Goal: Task Accomplishment & Management: Complete application form

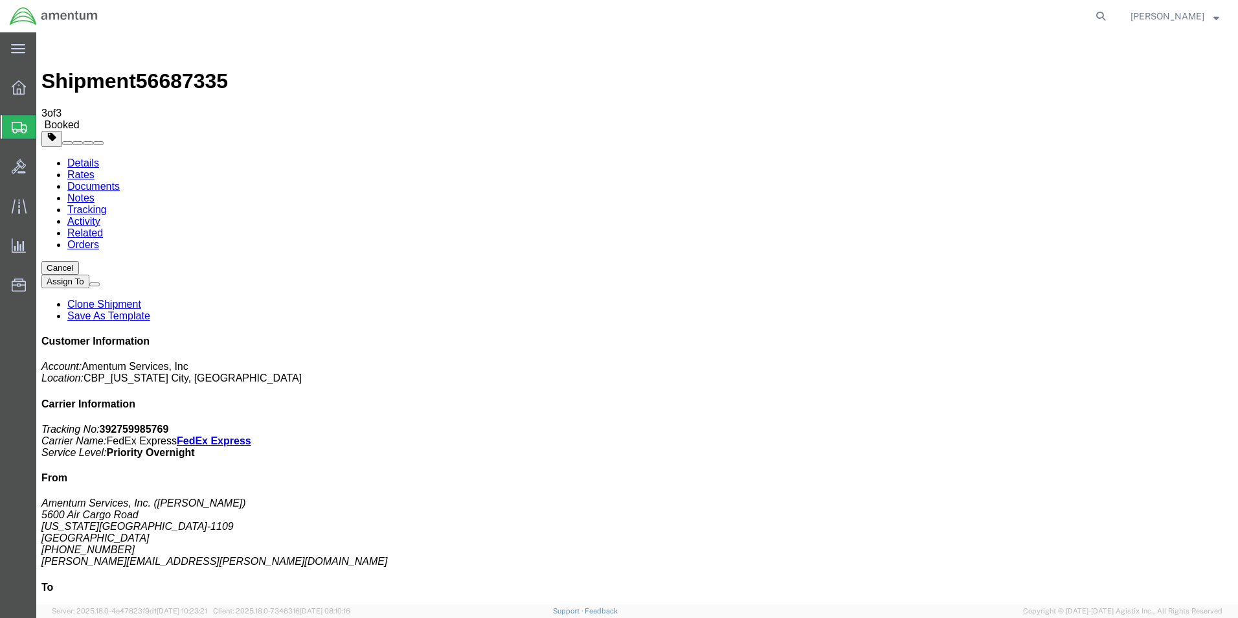
click at [0, 38] on html "main_menu Created with Sketch. Collapse Menu Overview Shipments Shipment Manage…" at bounding box center [619, 309] width 1238 height 618
click at [15, 53] on icon at bounding box center [18, 48] width 14 height 9
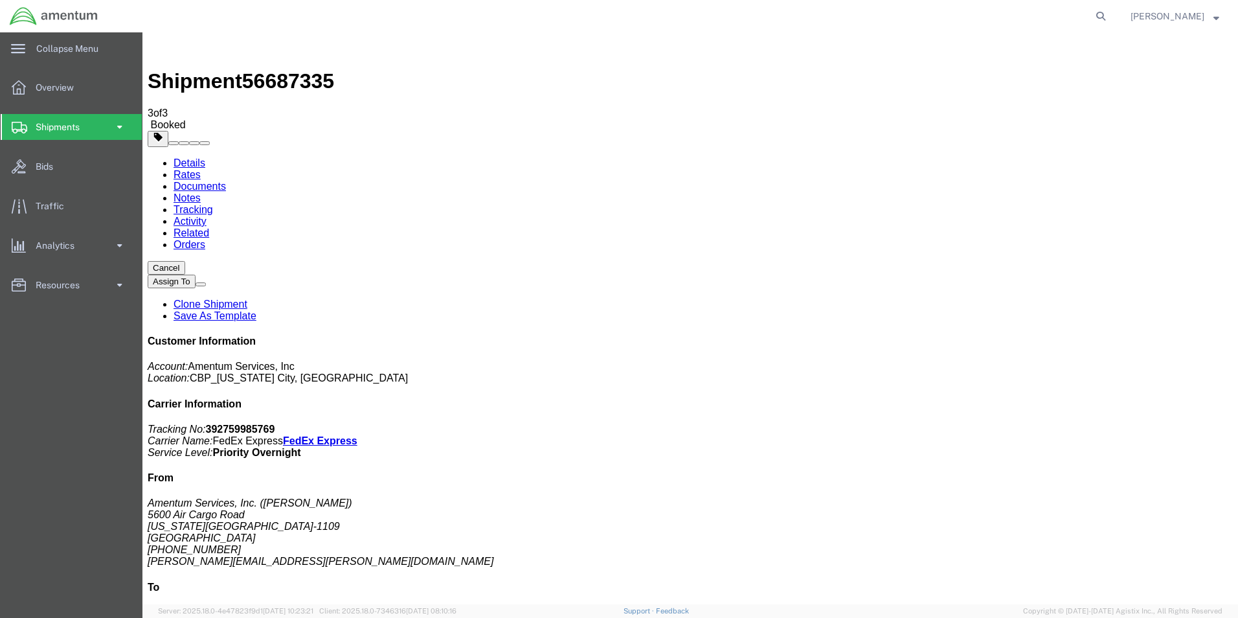
click at [117, 124] on span at bounding box center [119, 127] width 11 height 26
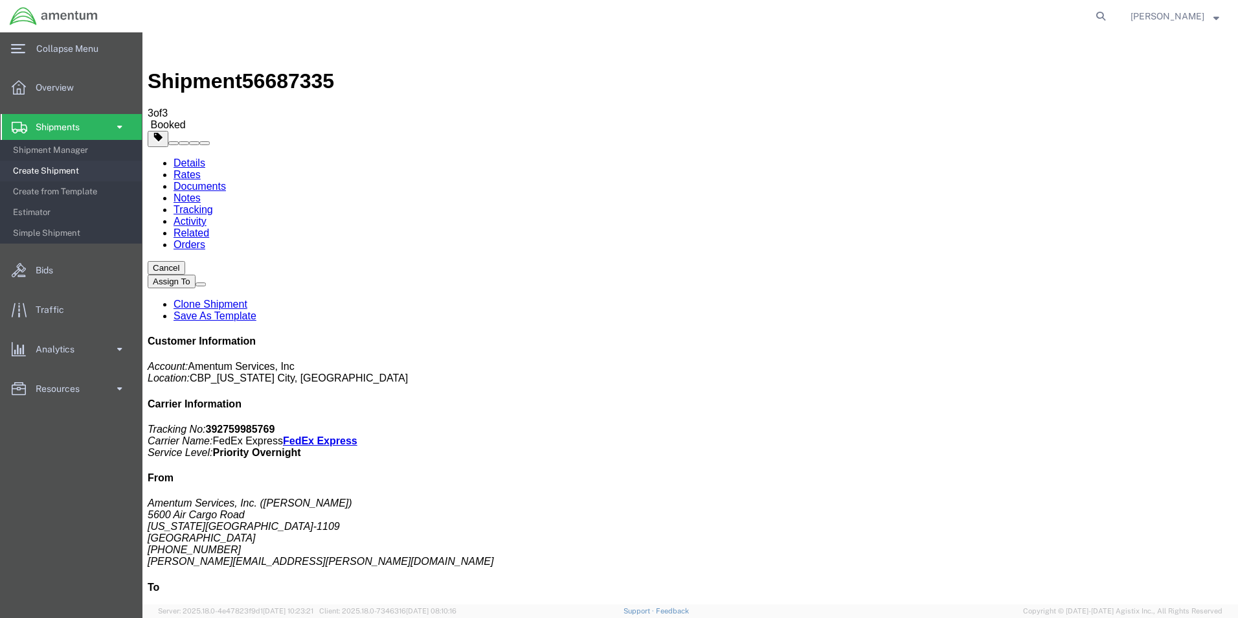
click at [69, 168] on span "Create Shipment" at bounding box center [73, 171] width 120 height 26
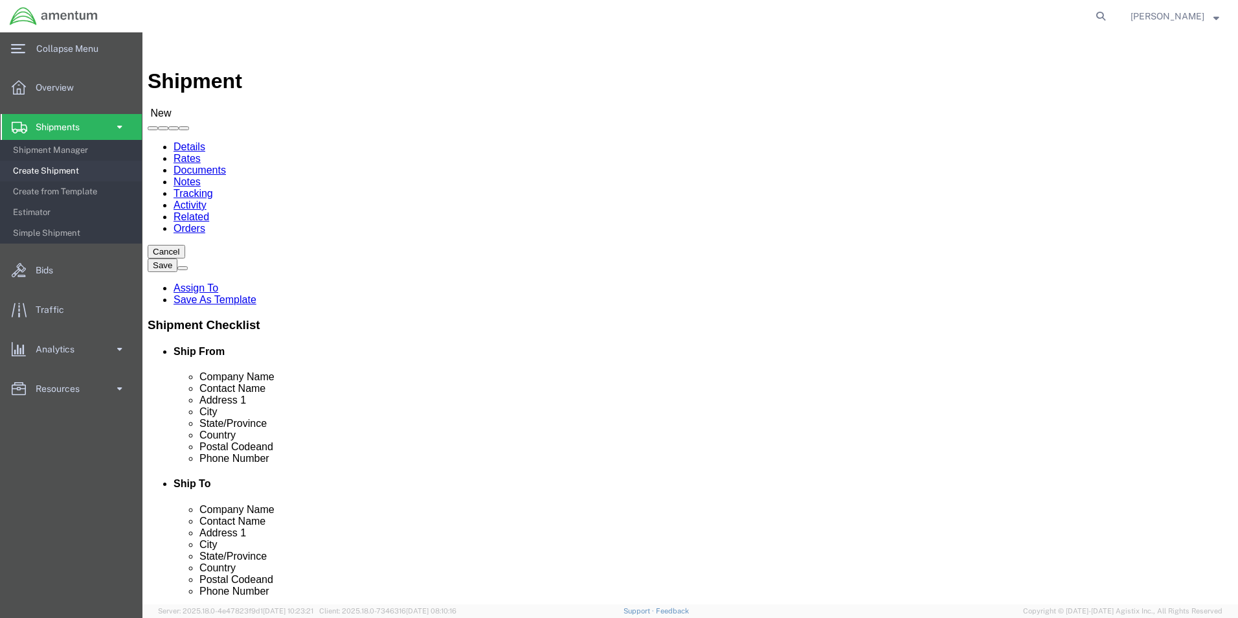
select select "MYPROFILE"
select select "OK"
type input "GFL"
select select "49920"
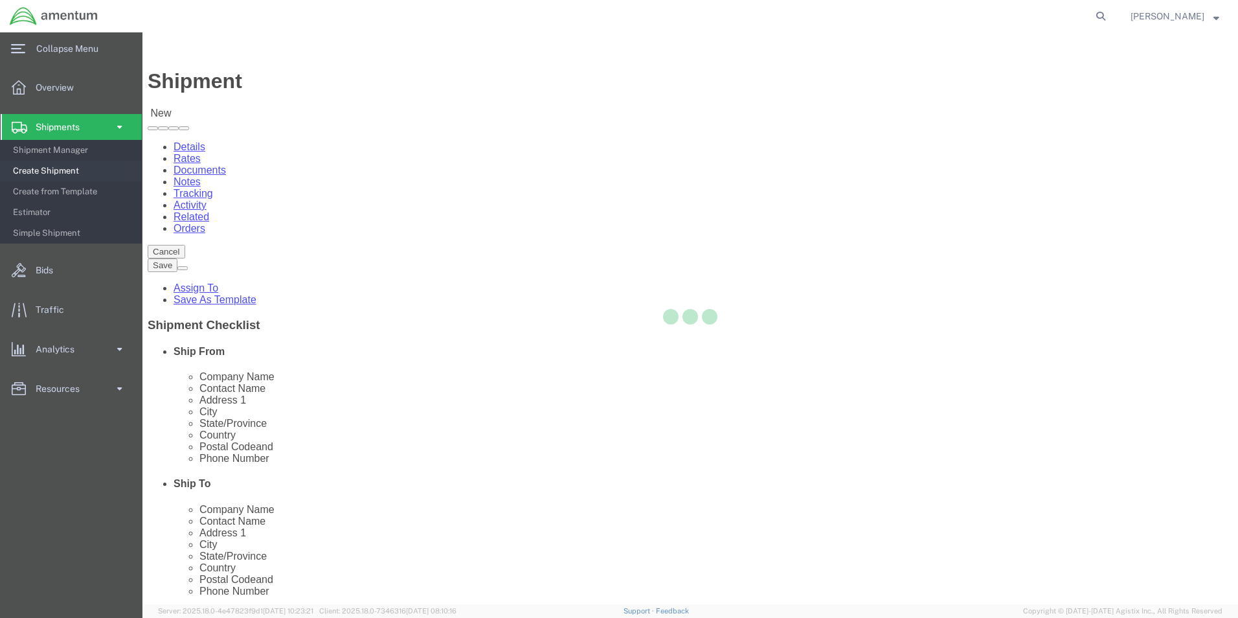
select select "MT"
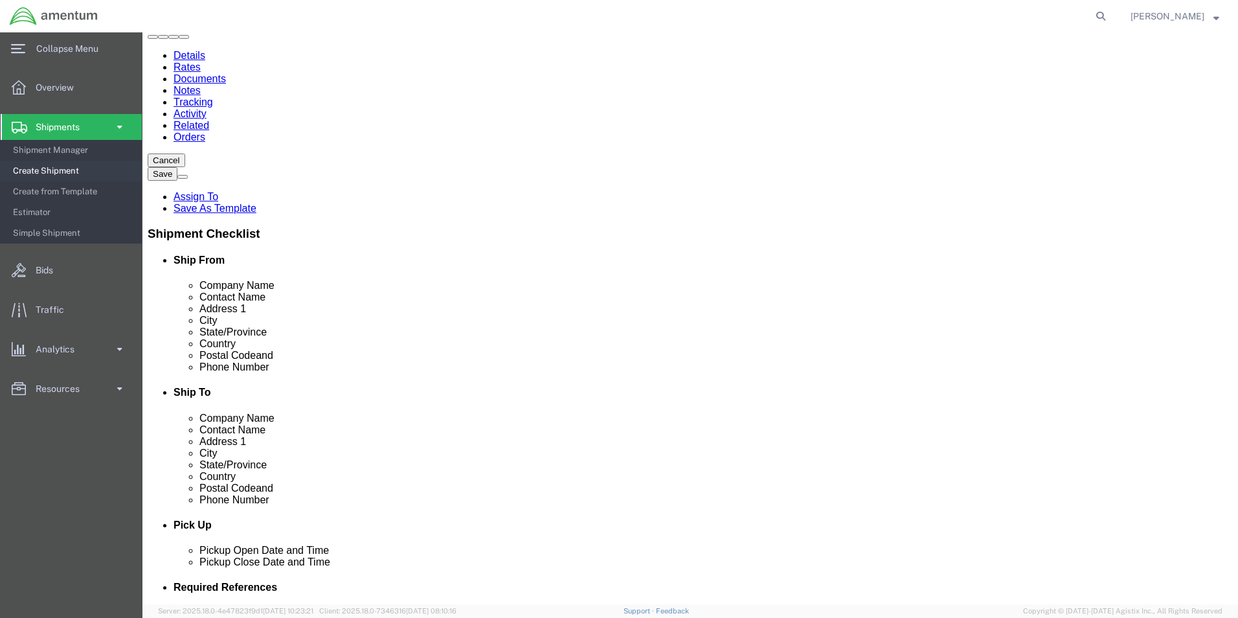
scroll to position [324, 0]
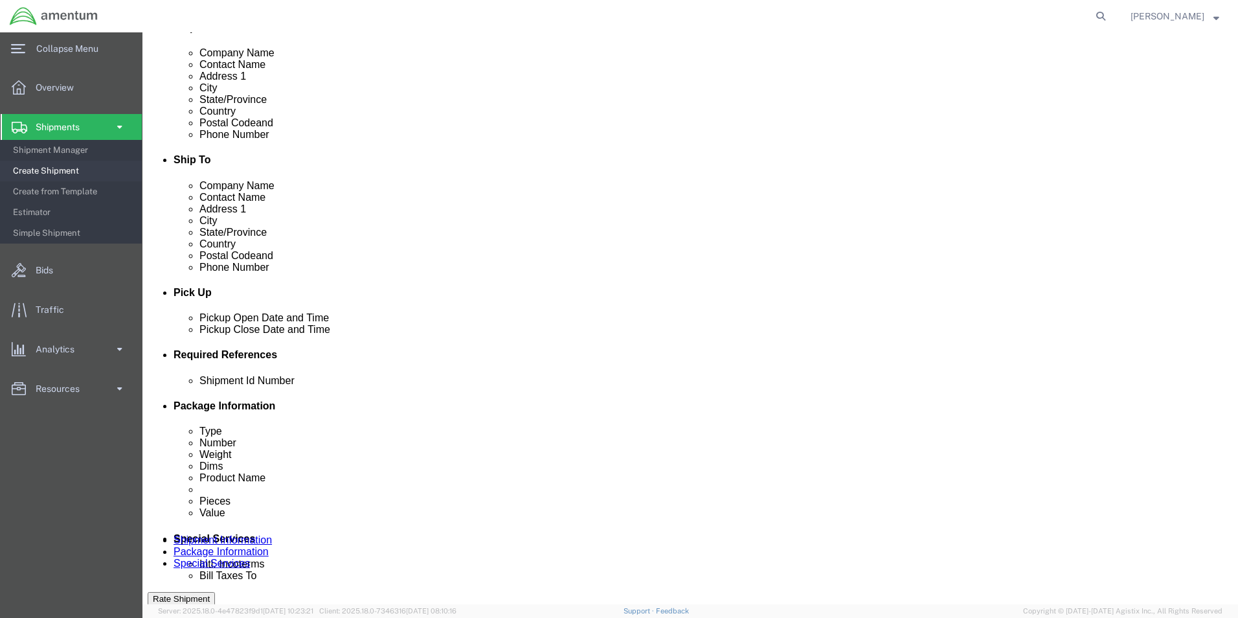
click input "text"
click input "TOOL LOAN AC00301"
type input "TOOL LOAN AC00301"
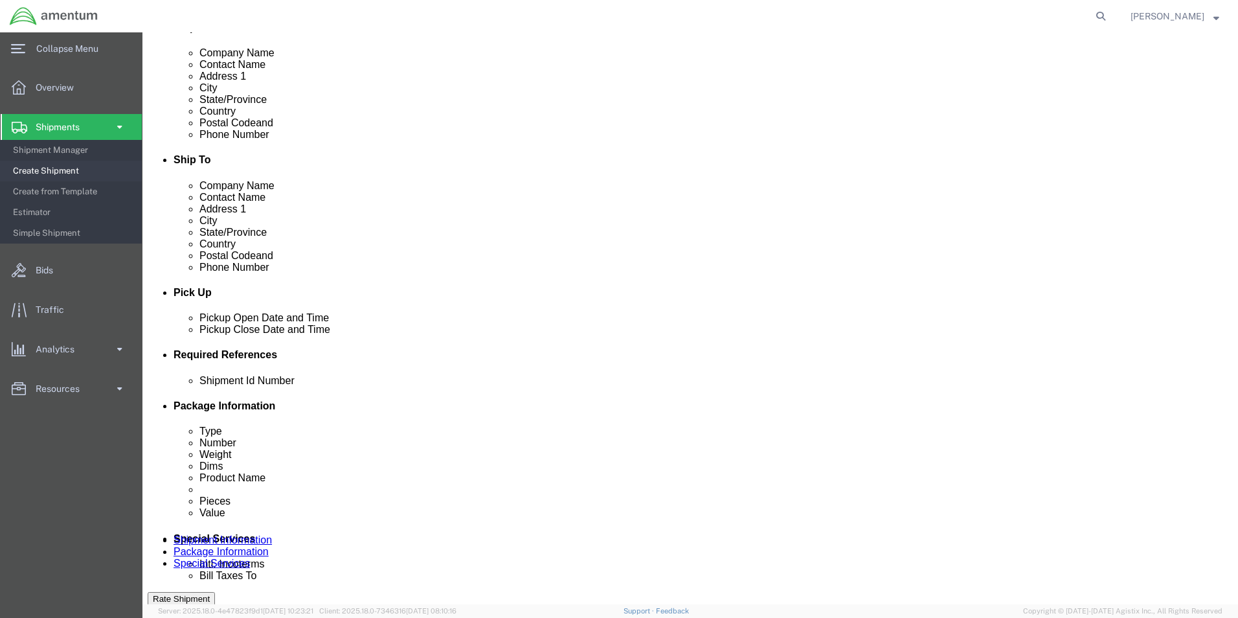
click button "Add reference"
drag, startPoint x: 646, startPoint y: 473, endPoint x: 629, endPoint y: 462, distance: 21.0
click select "Select Account Type Activity ID Airline Appointment Number ASN Batch Request # …"
select select "DEPT"
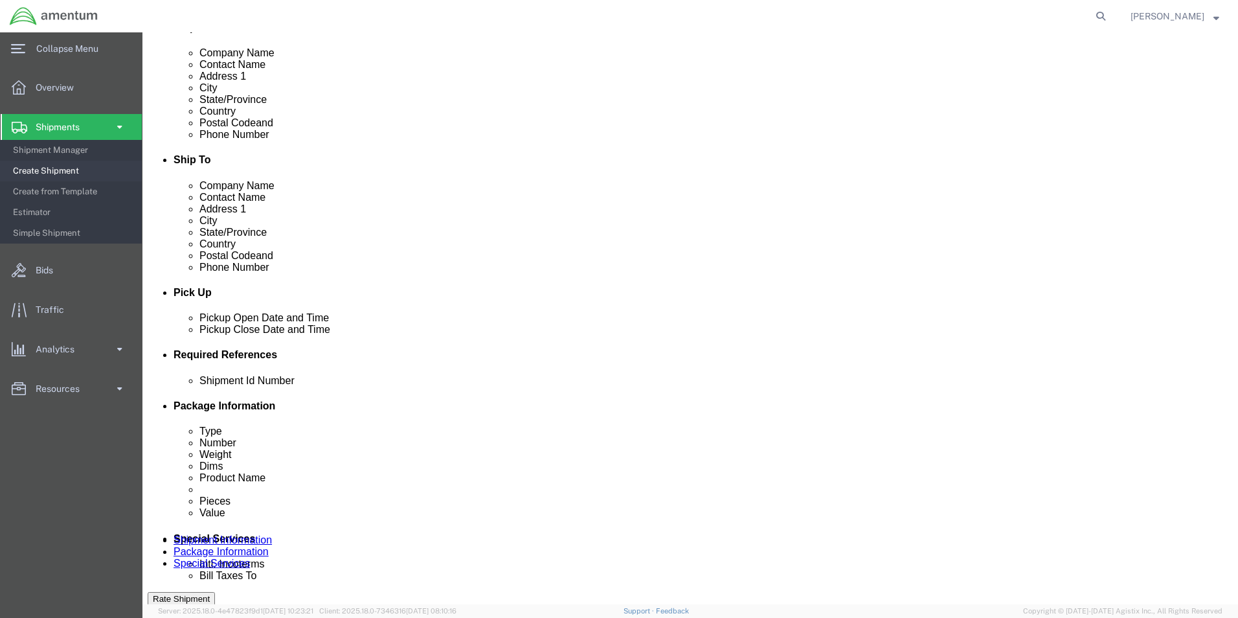
click select "Select Account Type Activity ID Airline Appointment Number ASN Batch Request # …"
drag, startPoint x: 364, startPoint y: 468, endPoint x: 358, endPoint y: 463, distance: 7.4
click select "Select Account Type Activity ID Airline Appointment Number ASN Batch Request # …"
select select "CUSTREF"
click select "Select Account Type Activity ID Airline Appointment Number ASN Batch Request # …"
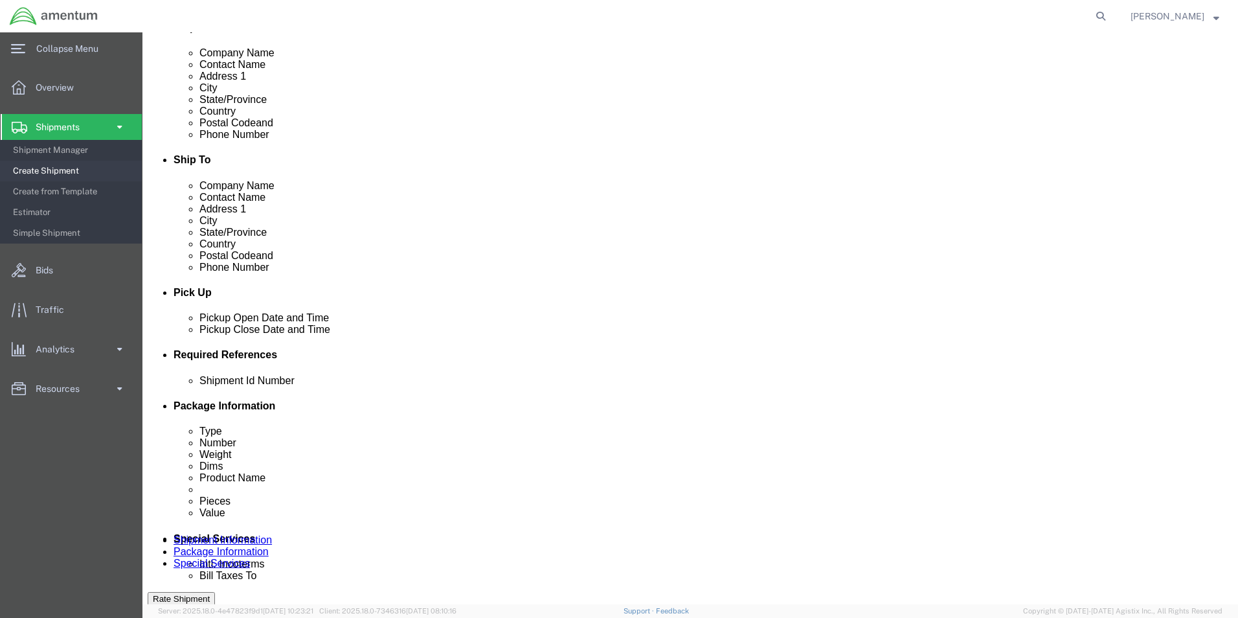
click input "text"
paste input "TOOL LOAN AC00301"
type input "TOOL LOAN AC00301"
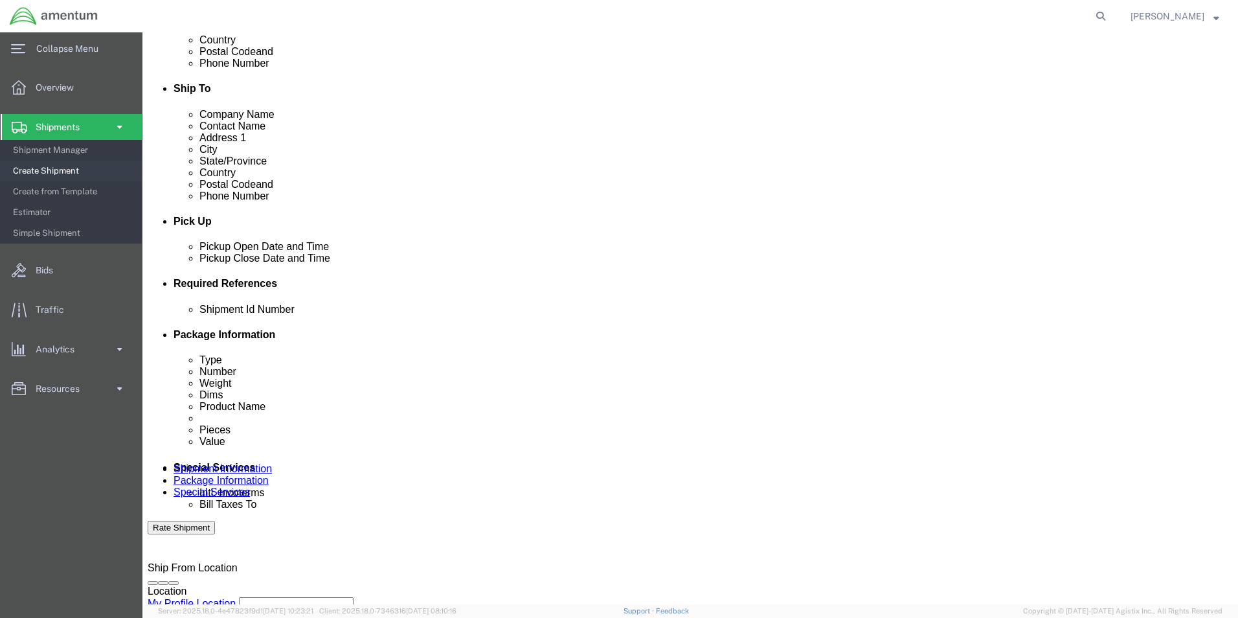
scroll to position [518, 0]
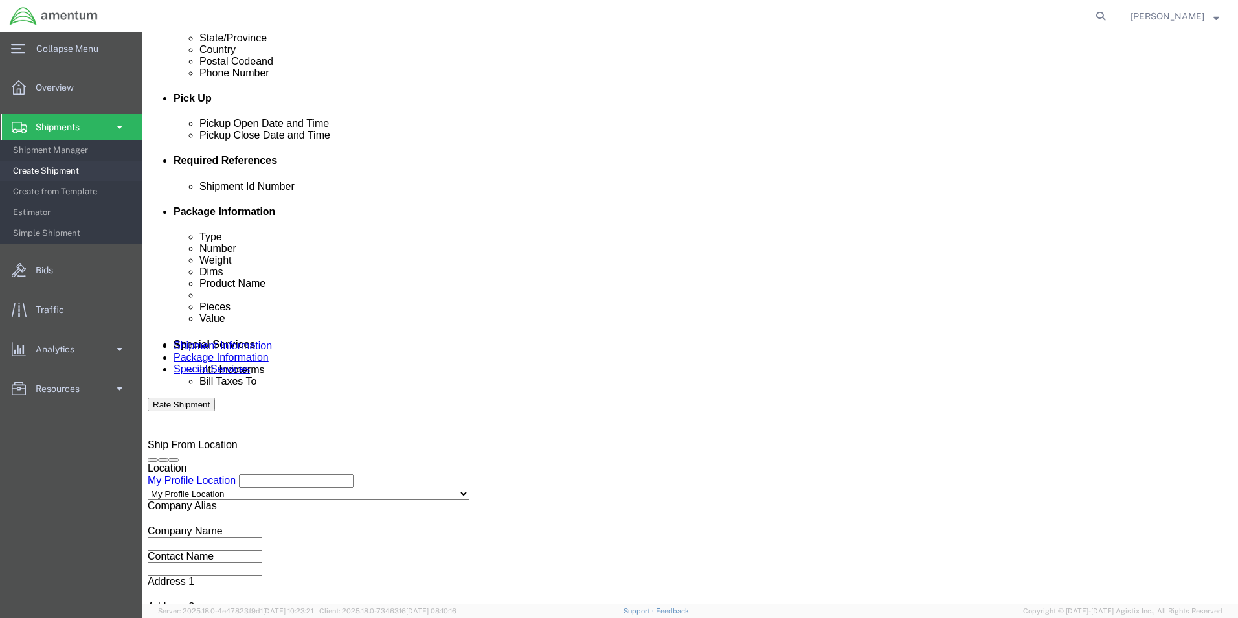
type input "CBP"
drag, startPoint x: 784, startPoint y: 539, endPoint x: 577, endPoint y: 430, distance: 234.3
click button "Continue"
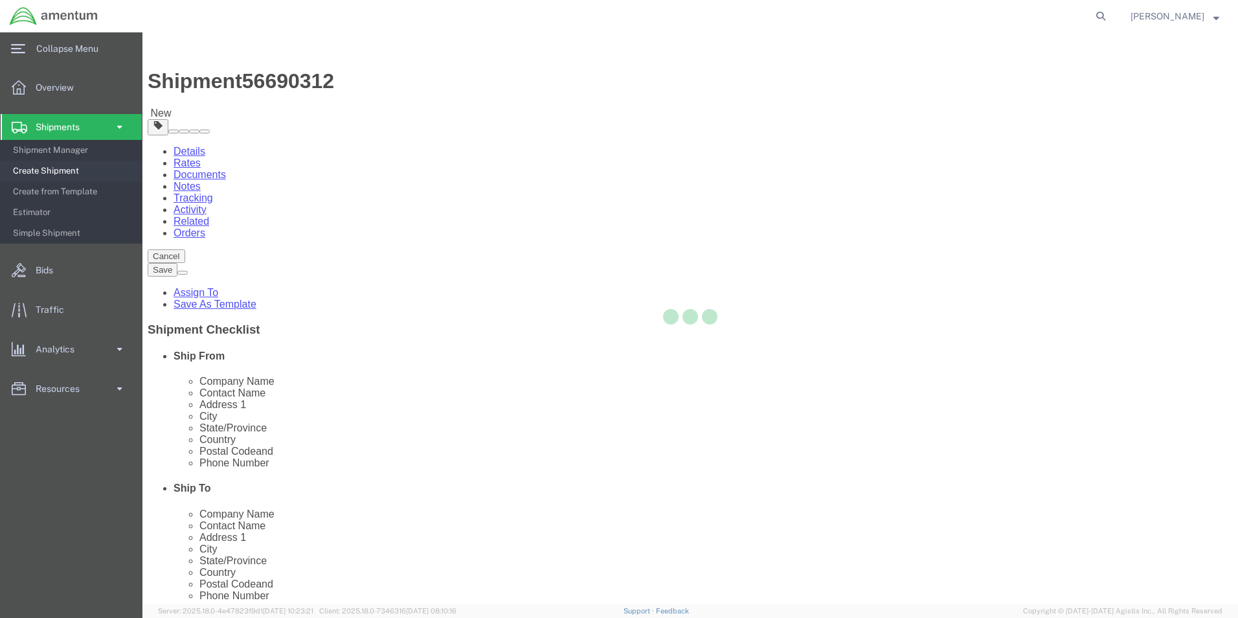
select select "CBOX"
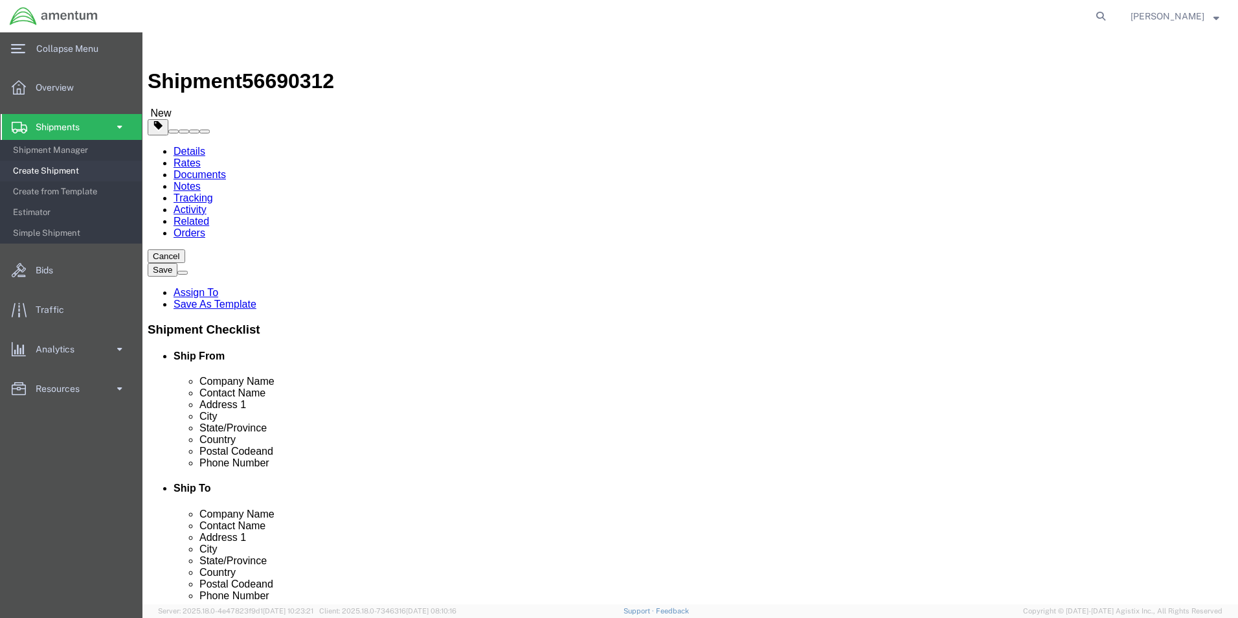
click input "text"
type input "31"
type input "7"
type input "26"
type input "27"
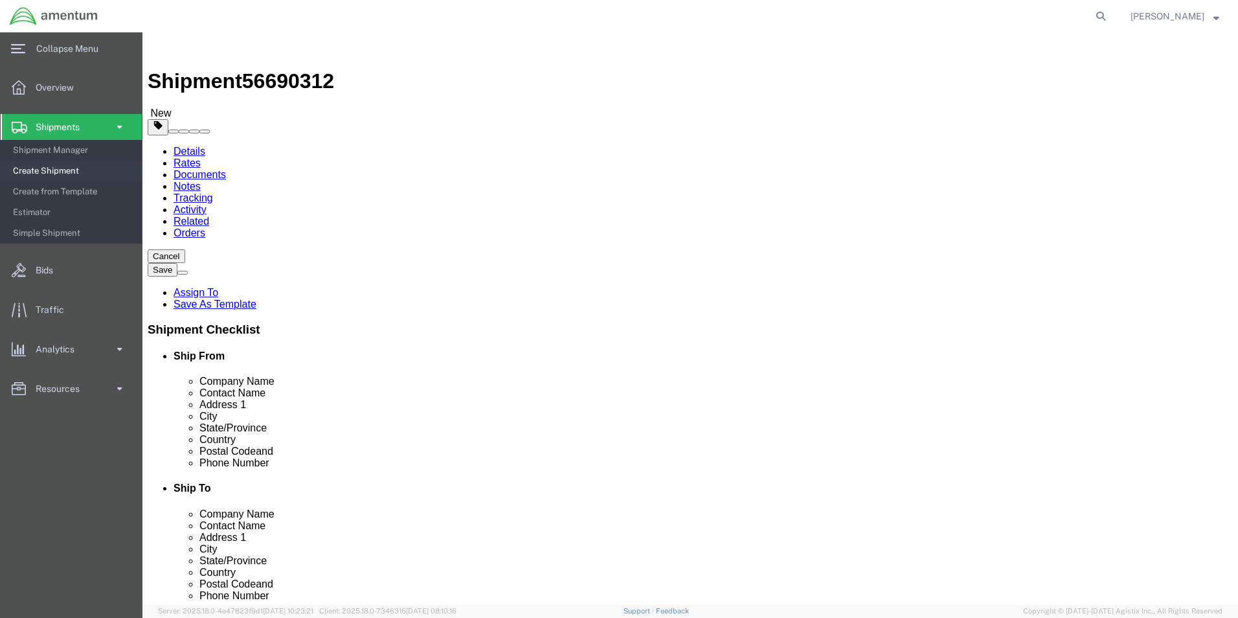
click link "Add Content"
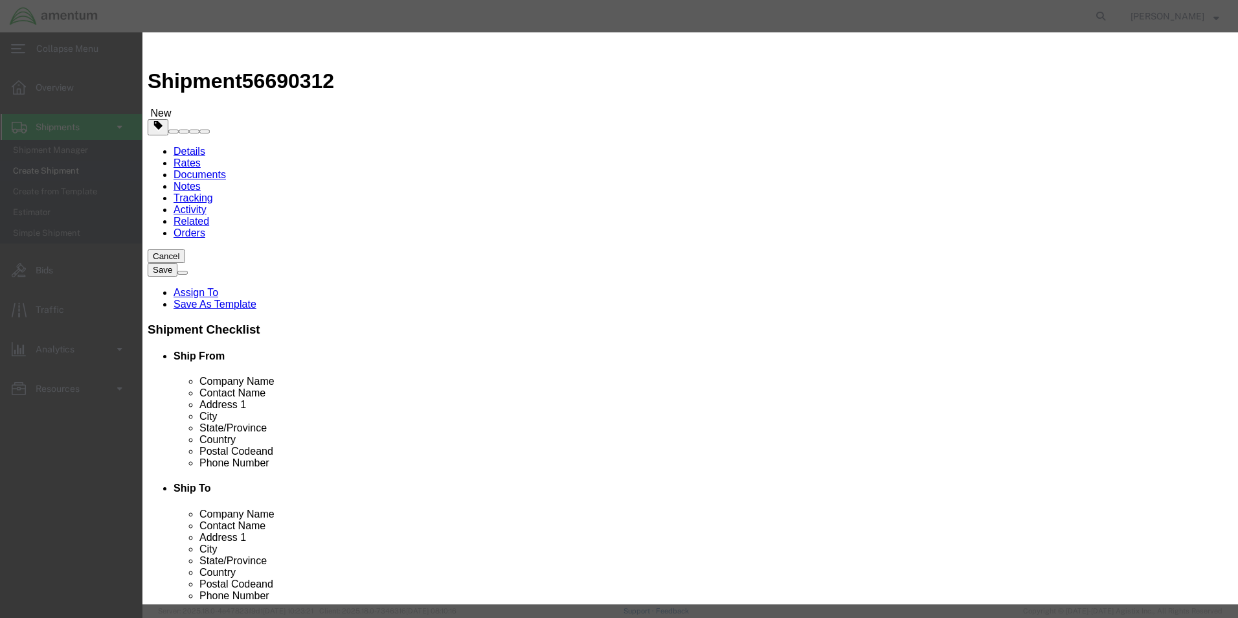
click div "Commodity library"
click input "text"
type input "DUAL HYD. RIG KIT AC00301"
click input "0"
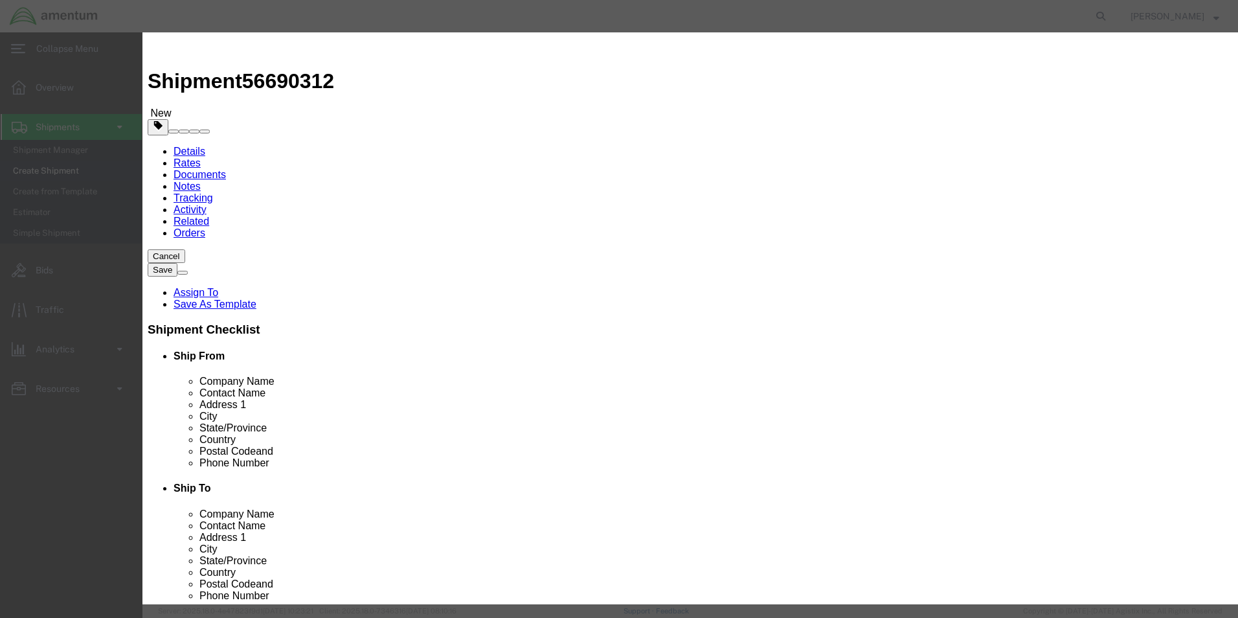
type input "1.00"
type input "15000.00"
click button "Save & Close"
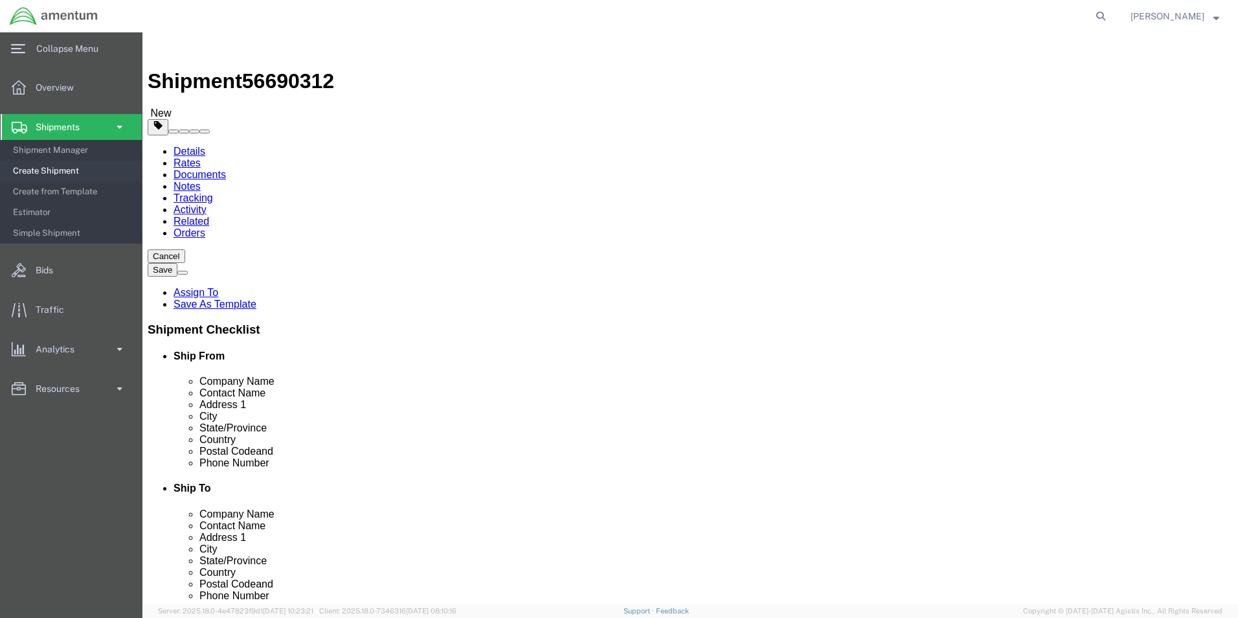
click button "Rate Shipment"
